Goal: Find specific page/section: Find specific page/section

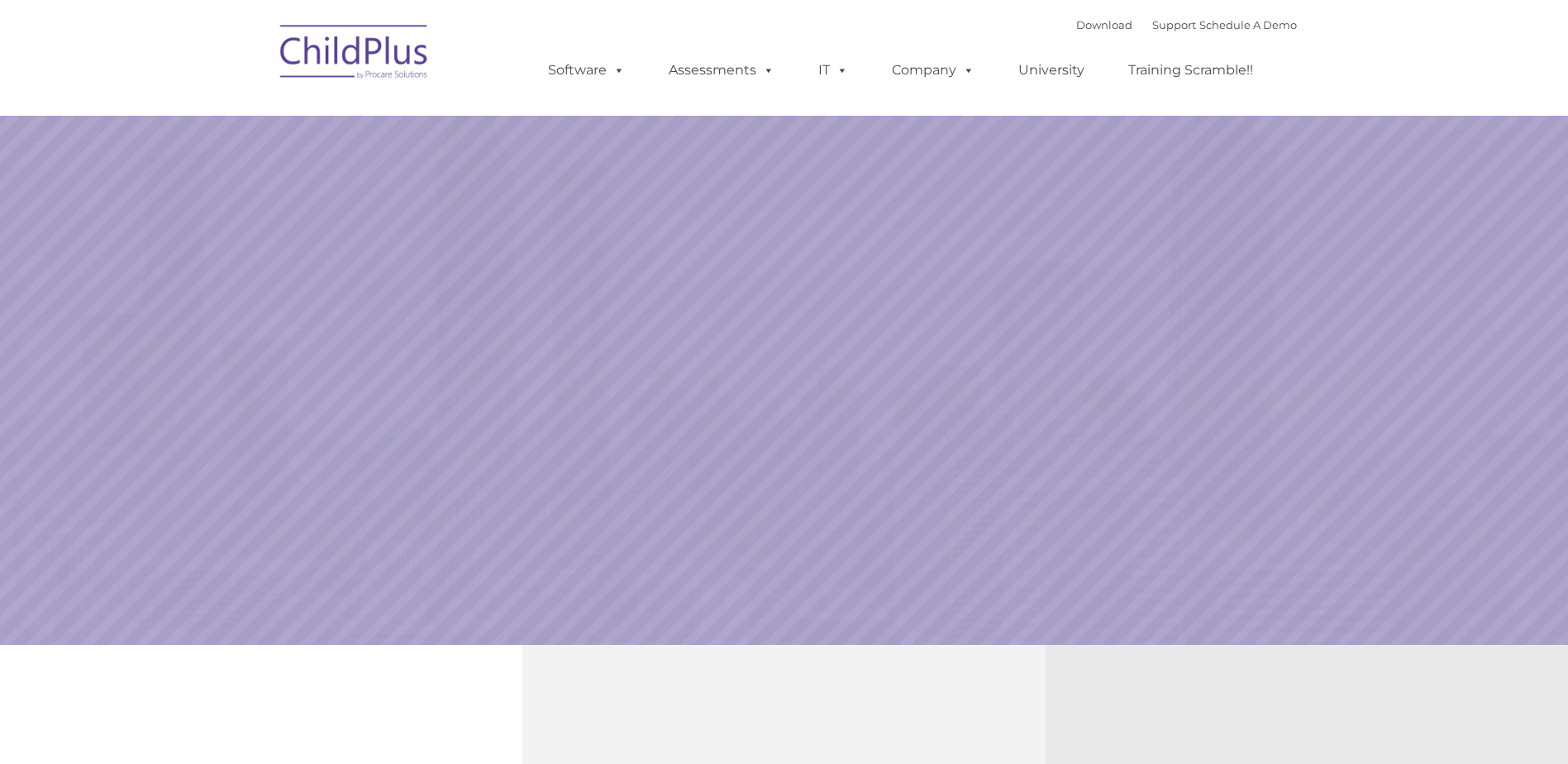
select select "MEDIUM"
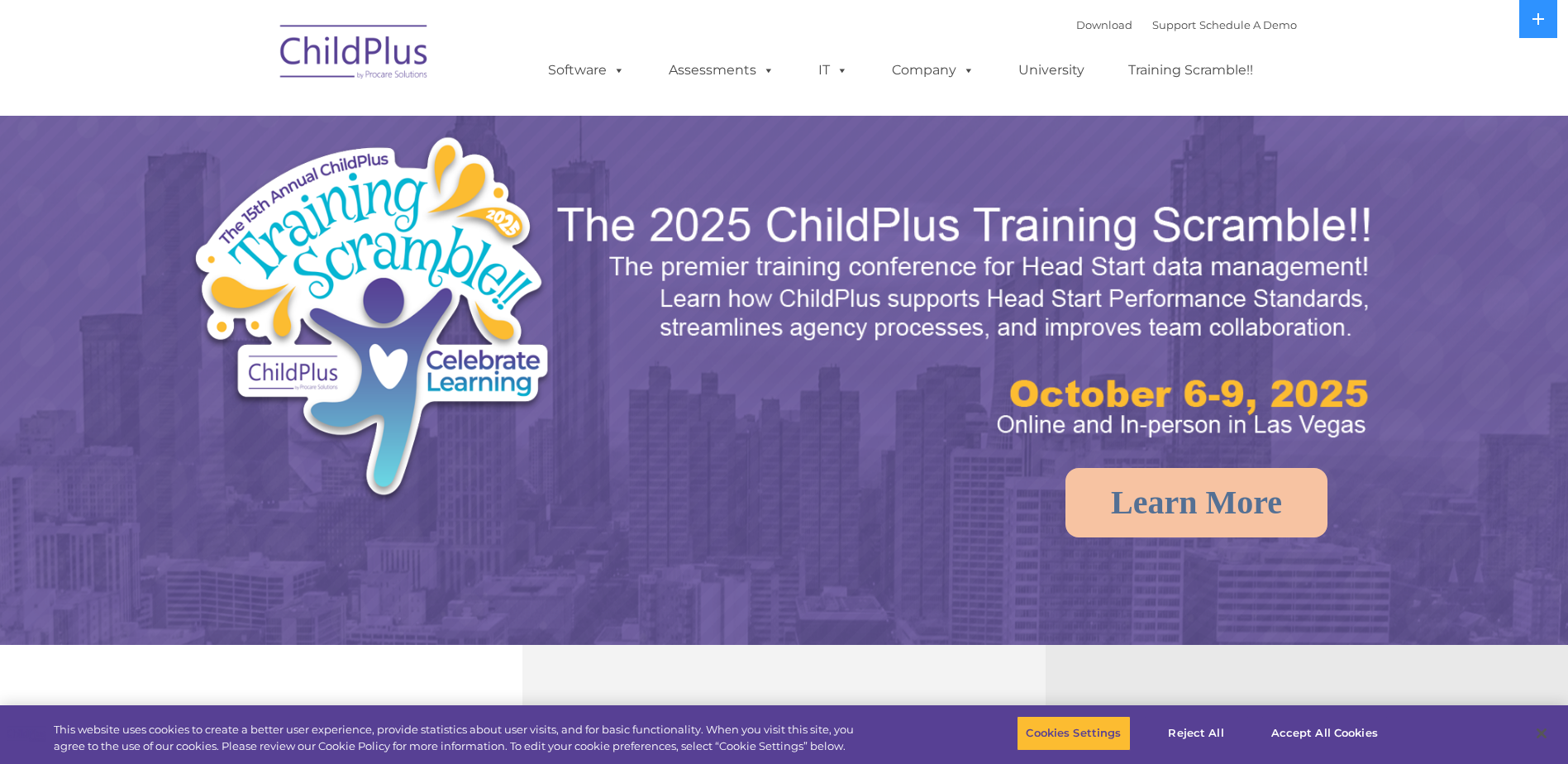
select select "MEDIUM"
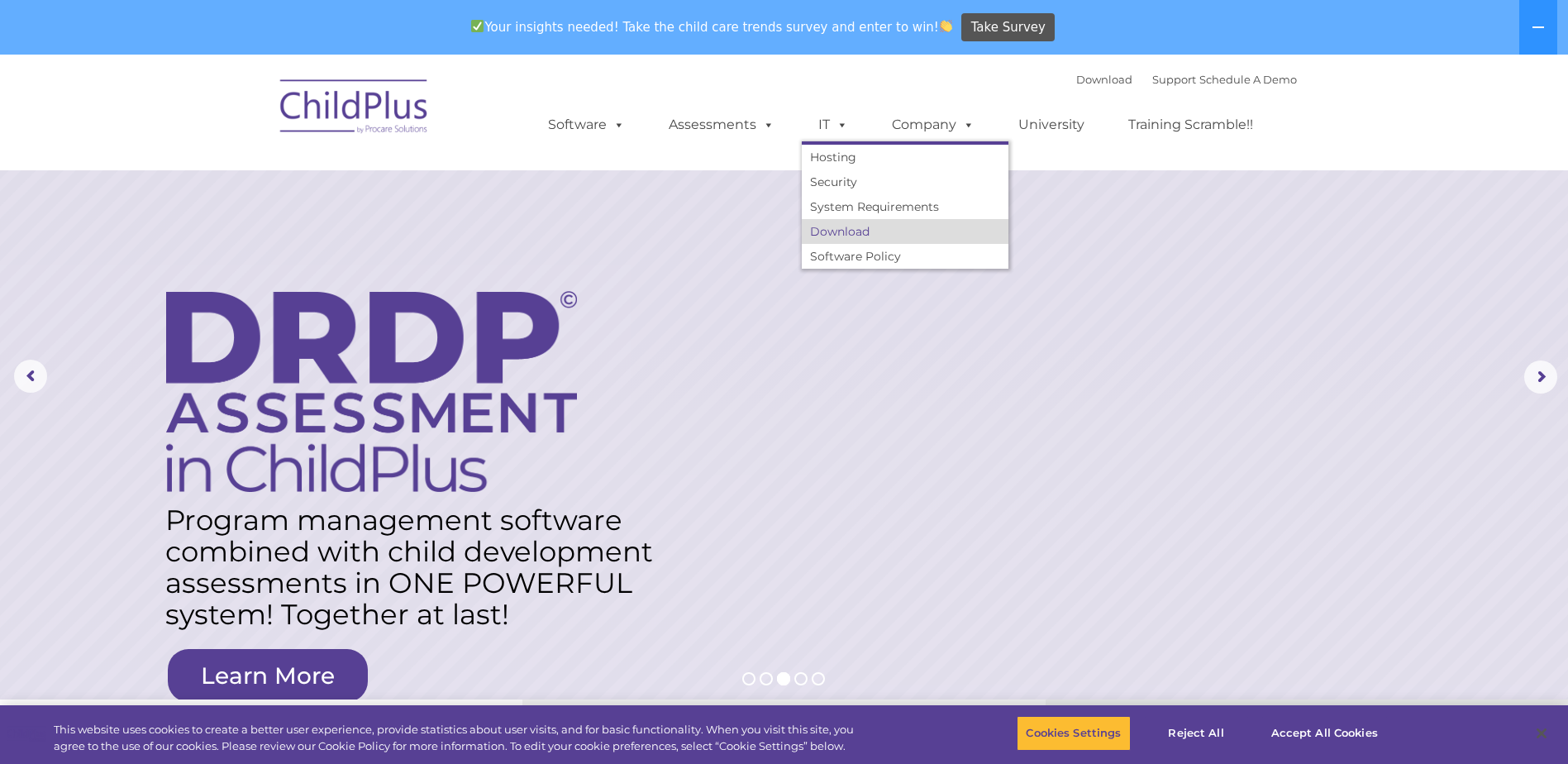
click at [856, 235] on link "Download" at bounding box center [905, 231] width 206 height 24
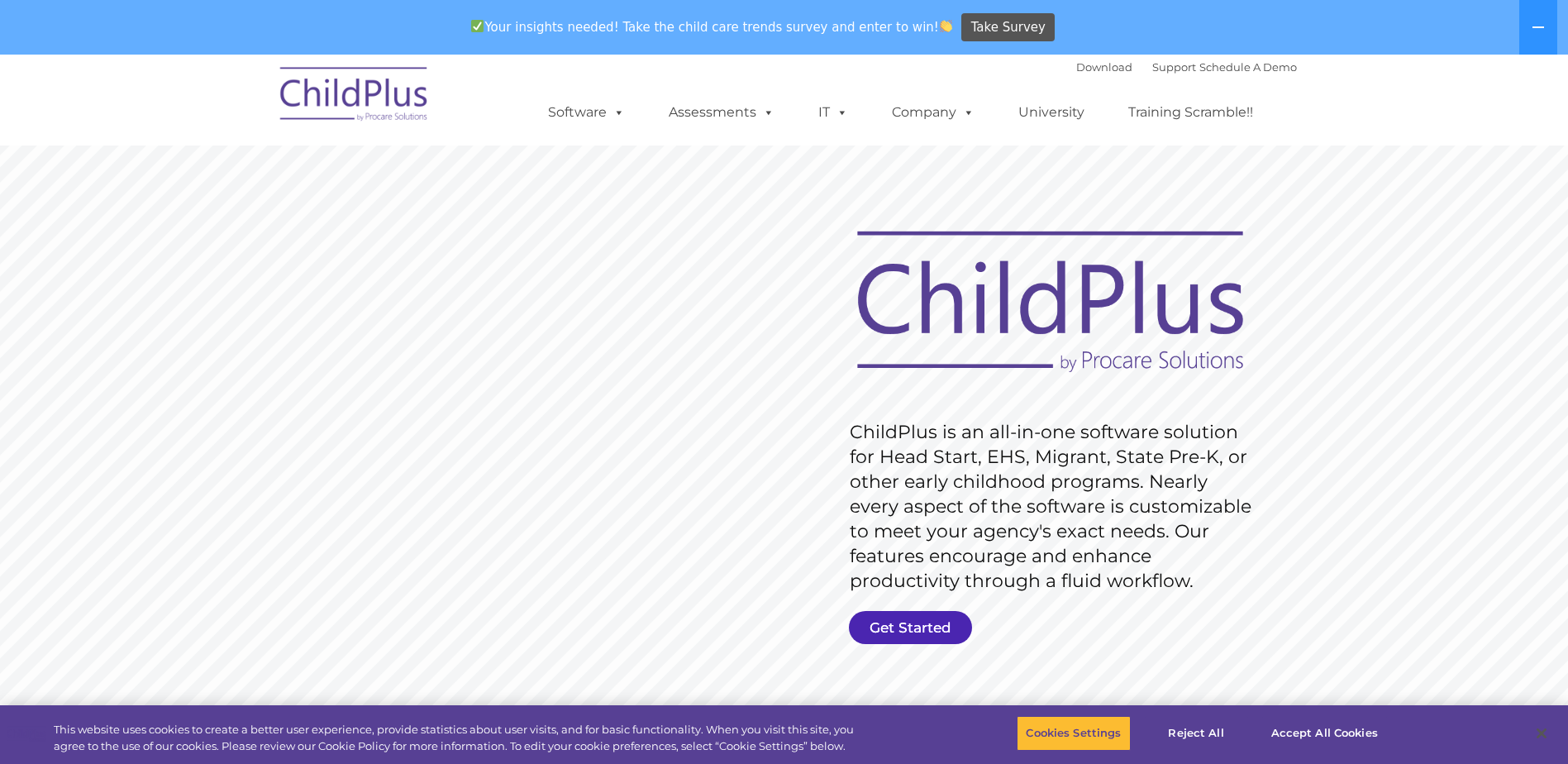
click at [917, 623] on link "Get Started" at bounding box center [910, 626] width 123 height 33
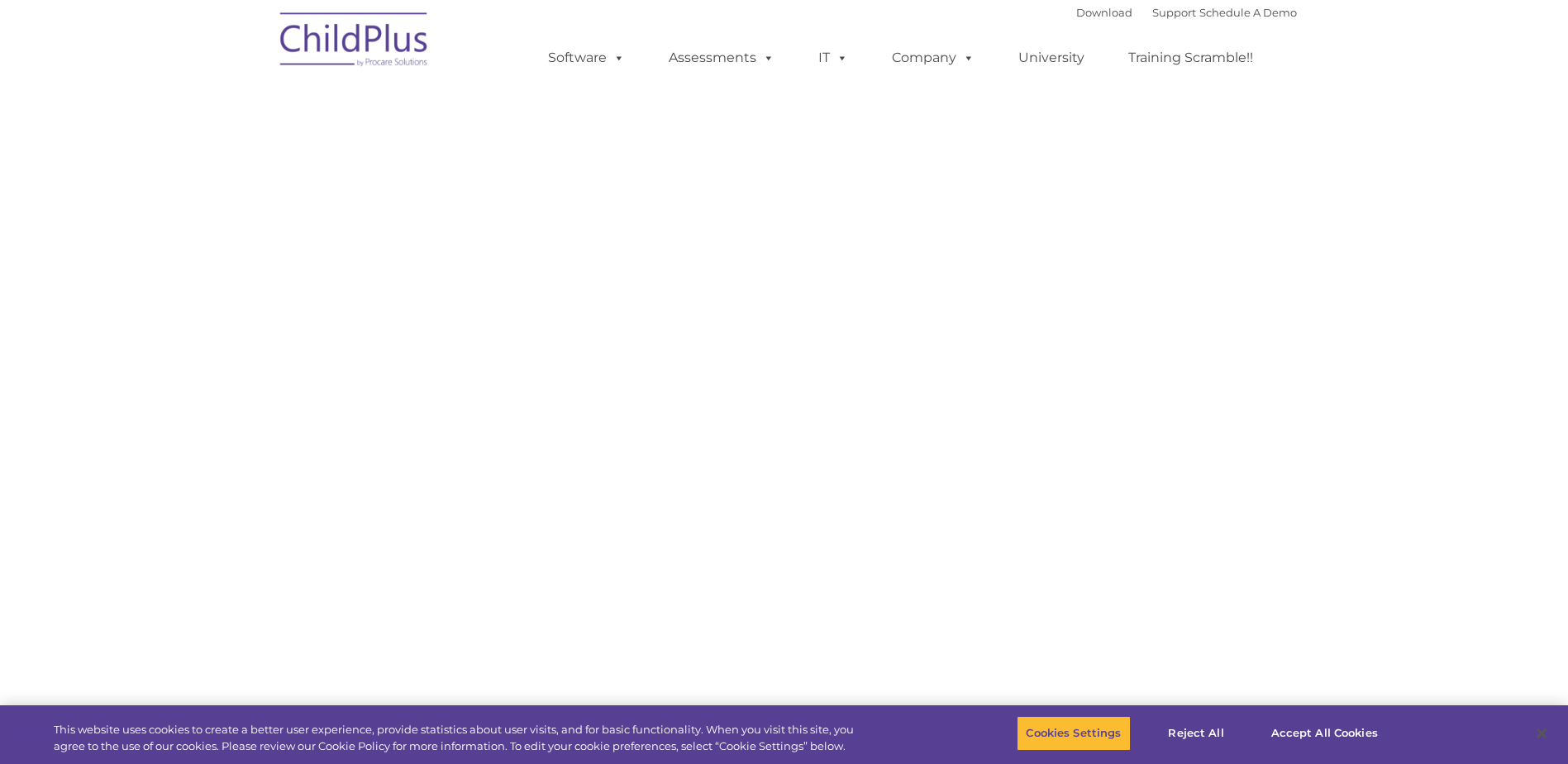
select select "MEDIUM"
